Goal: Submit feedback/report problem

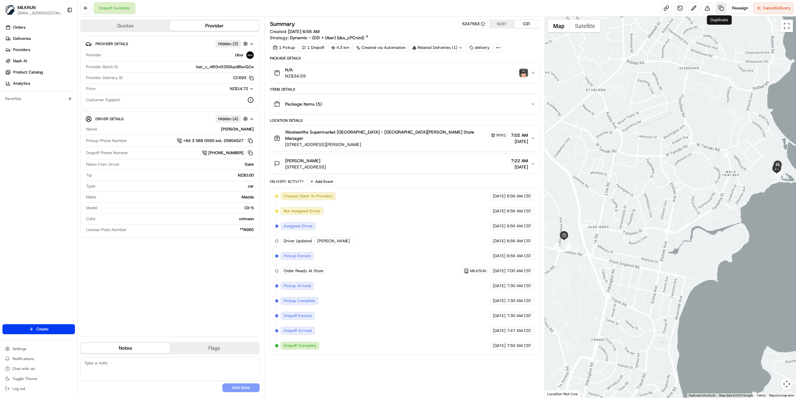
click at [720, 9] on link at bounding box center [721, 7] width 11 height 11
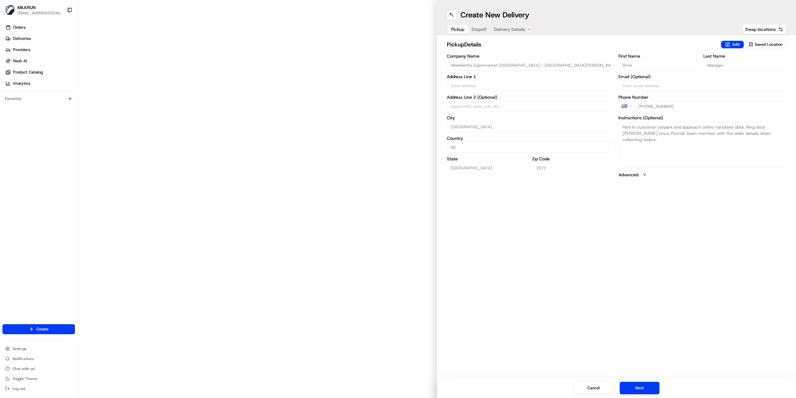
type input "[STREET_ADDRESS][PERSON_NAME]"
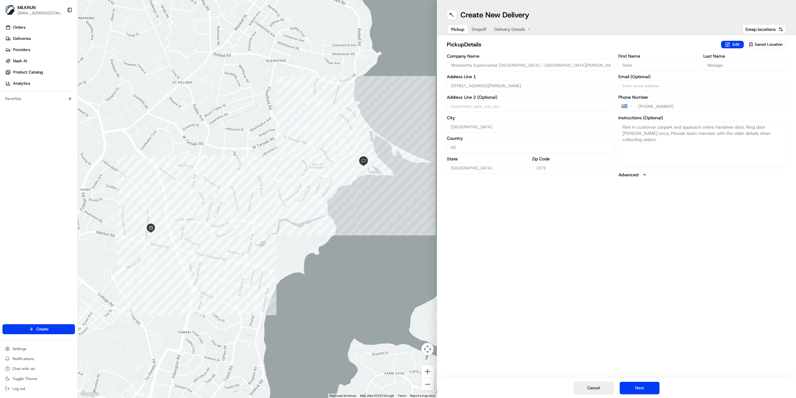
click at [593, 391] on button "Cancel" at bounding box center [594, 387] width 40 height 12
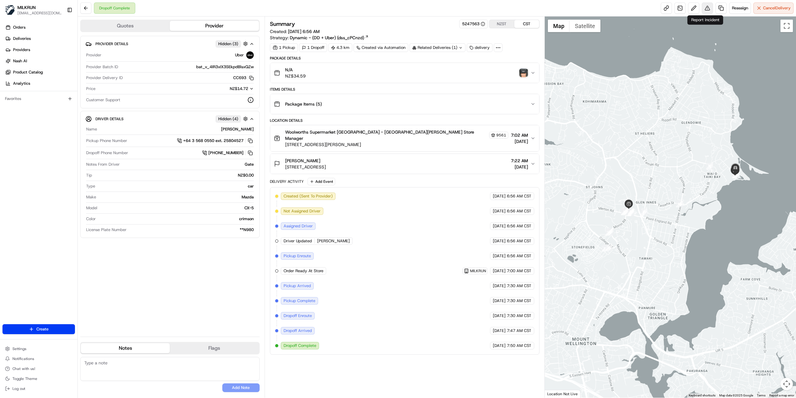
click at [709, 9] on button at bounding box center [707, 7] width 11 height 11
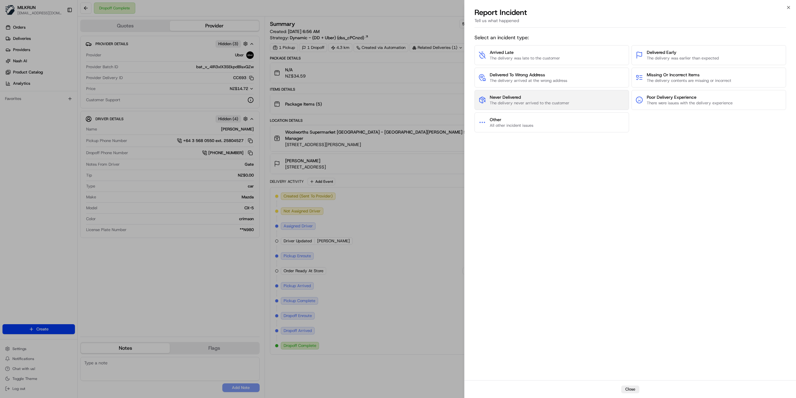
click at [529, 91] on button "Never Delivered The delivery never arrived to the customer" at bounding box center [552, 100] width 155 height 20
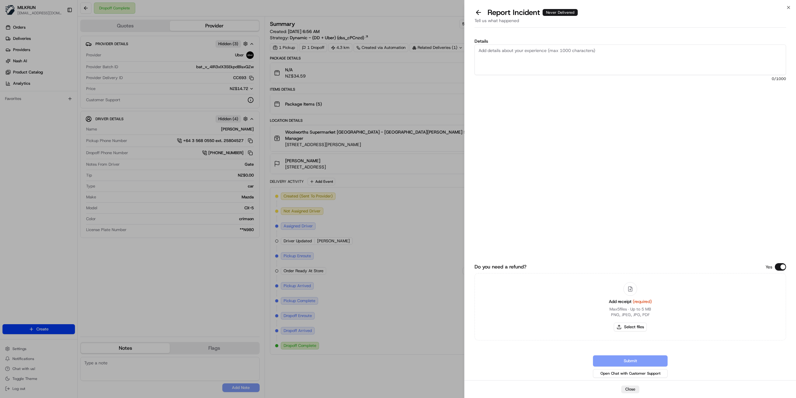
click at [506, 53] on textarea "Details" at bounding box center [631, 59] width 312 height 30
type textarea "Customer did not receive the order Driver took a photo of the letterbox No groc…"
click at [627, 324] on button "Select files" at bounding box center [630, 326] width 33 height 9
type input "C:\fakepath\Rachael.pdf"
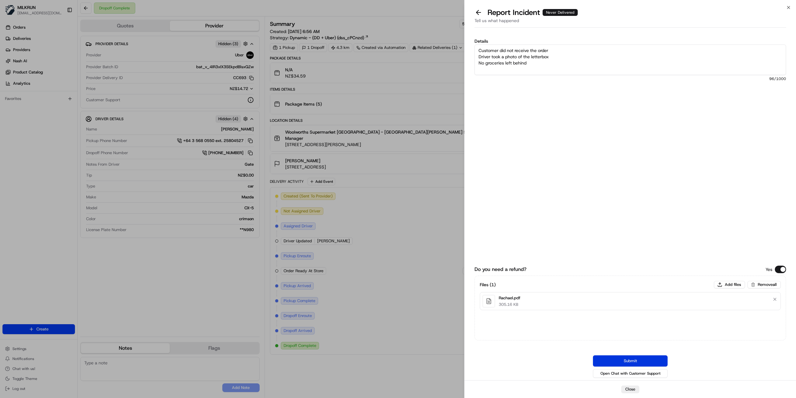
click at [614, 357] on button "Submit" at bounding box center [630, 360] width 75 height 11
